Goal: Information Seeking & Learning: Learn about a topic

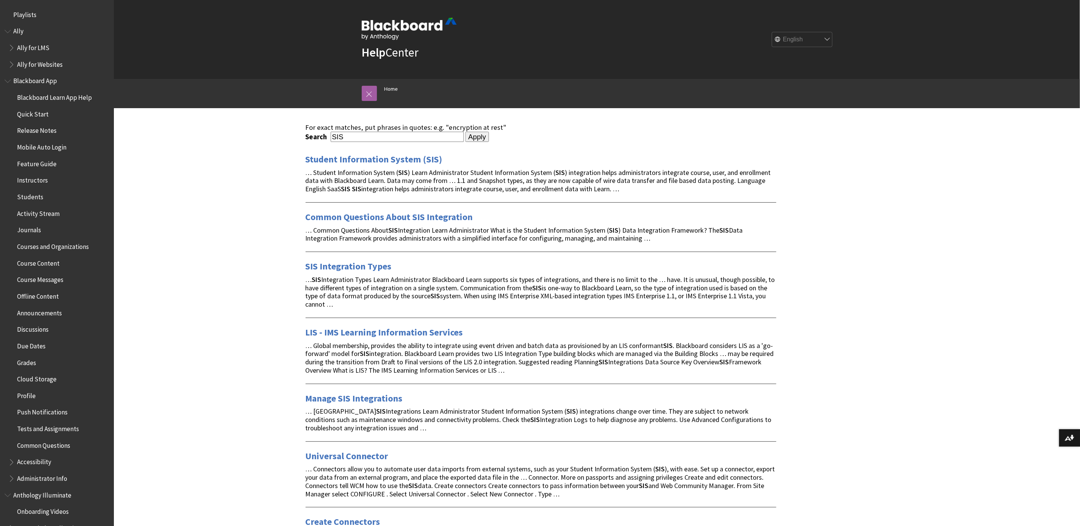
click at [376, 132] on input "SIS" at bounding box center [397, 137] width 133 height 10
type input "discussion"
click at [465, 132] on input "Apply" at bounding box center [477, 137] width 24 height 11
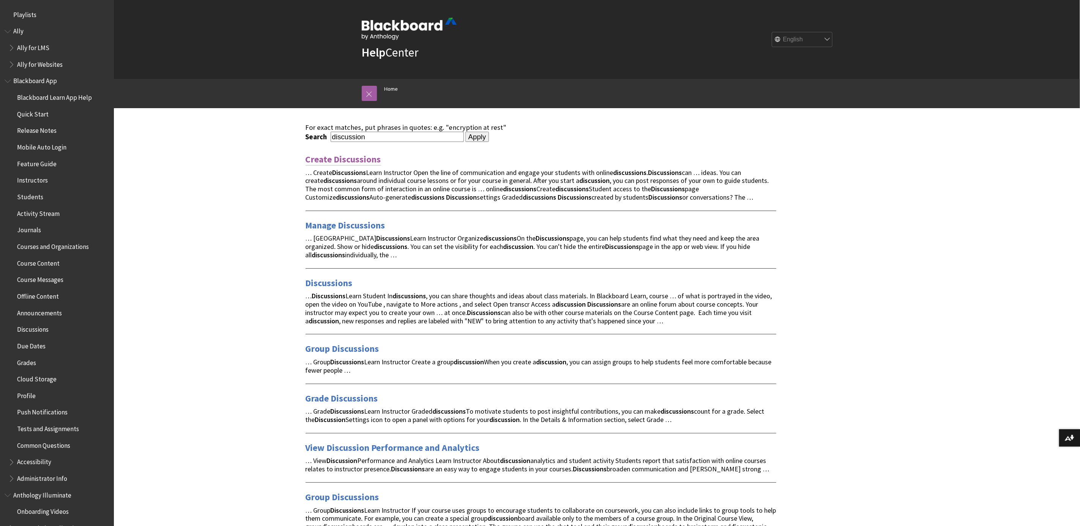
click at [355, 155] on link "Create Discussions" at bounding box center [344, 159] width 76 height 12
click at [331, 281] on link "Discussions" at bounding box center [329, 283] width 47 height 12
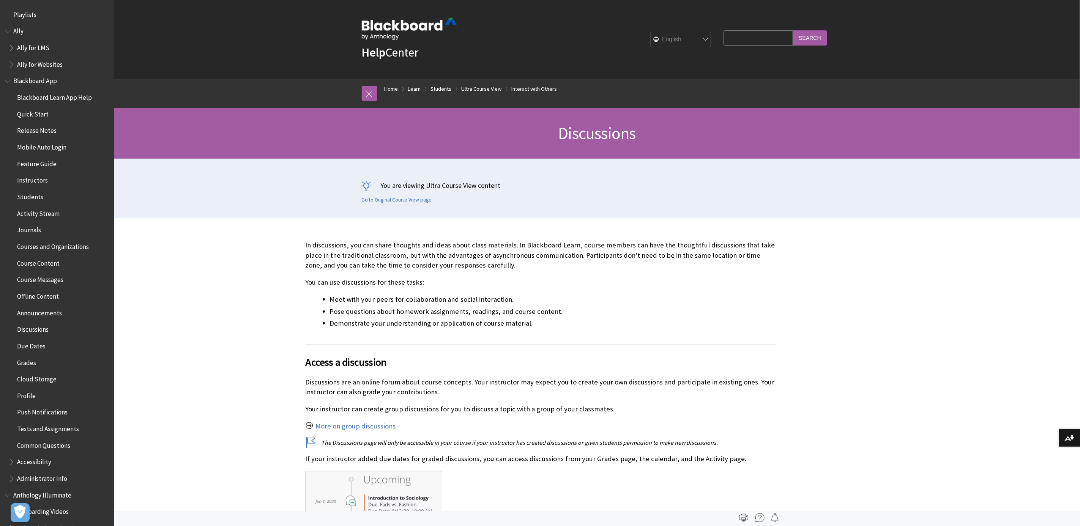
scroll to position [1034, 0]
